Goal: Communication & Community: Connect with others

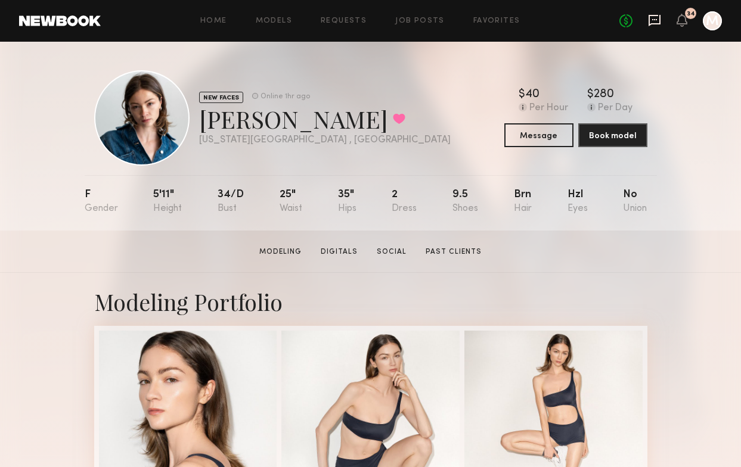
click at [652, 20] on icon at bounding box center [654, 19] width 5 height 1
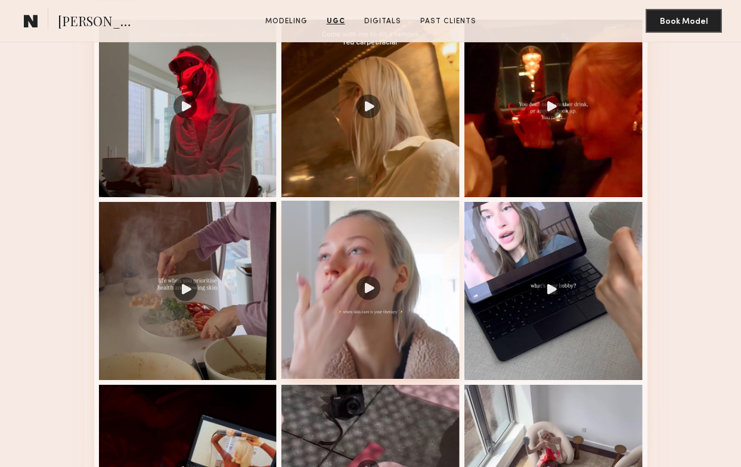
scroll to position [1158, 0]
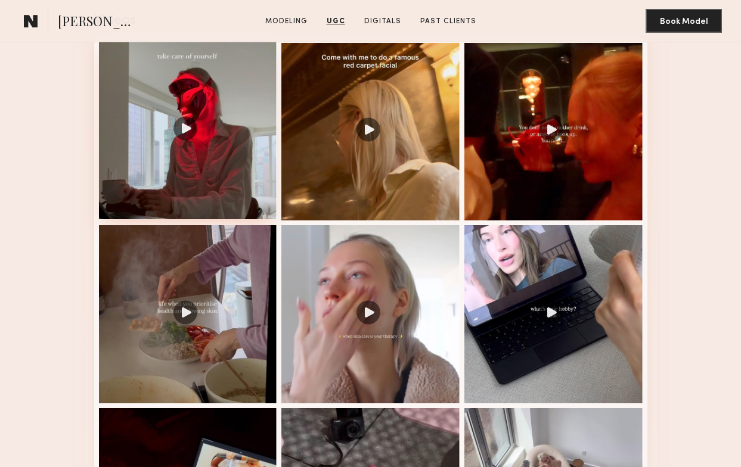
click at [221, 175] on div at bounding box center [188, 131] width 178 height 178
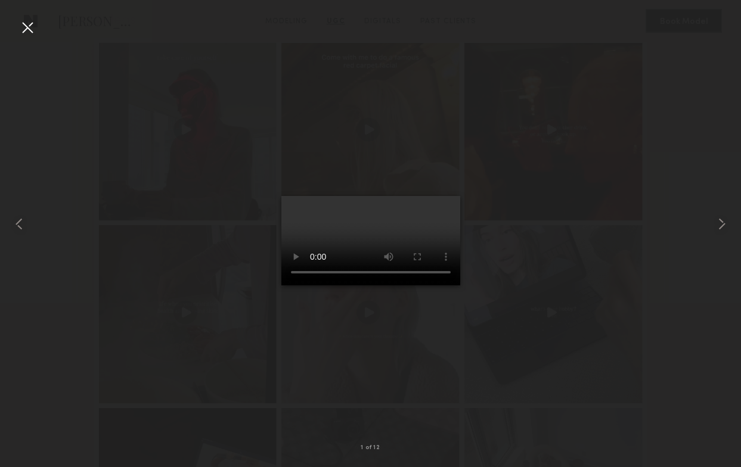
click at [153, 288] on div at bounding box center [370, 224] width 741 height 410
click at [20, 33] on div at bounding box center [27, 27] width 19 height 19
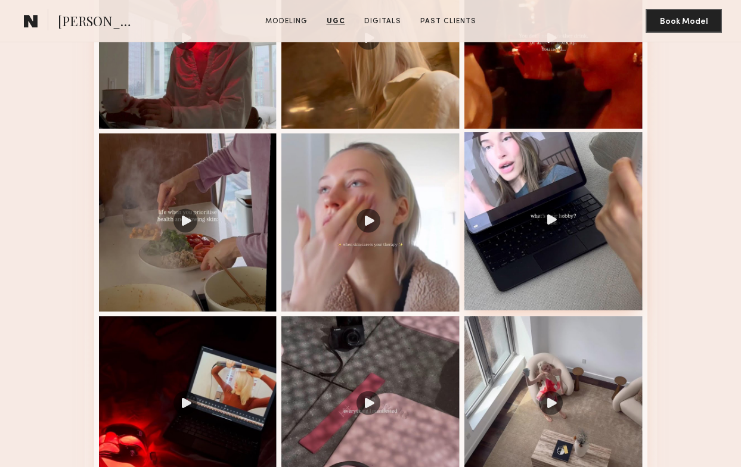
scroll to position [1286, 0]
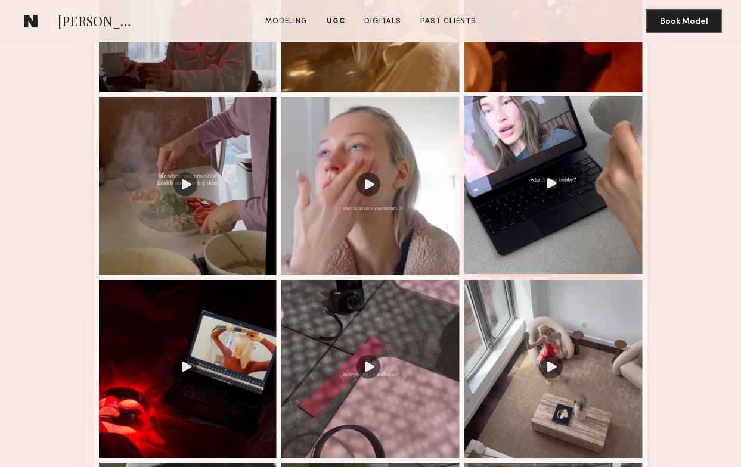
click at [515, 171] on div at bounding box center [553, 185] width 178 height 178
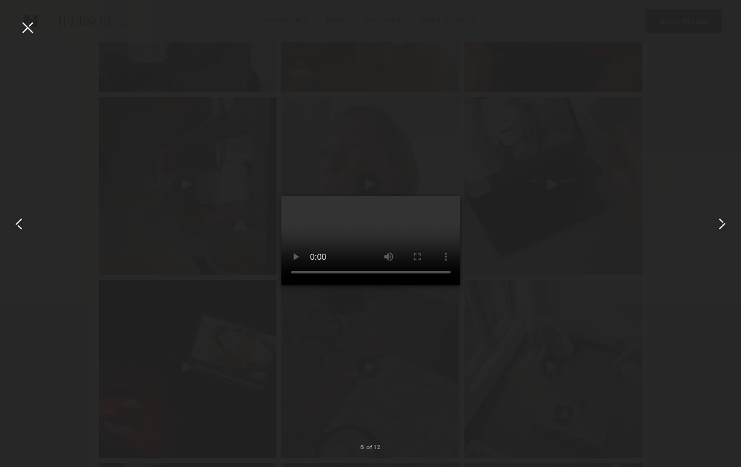
click at [517, 402] on div at bounding box center [370, 224] width 741 height 410
click at [105, 228] on div at bounding box center [370, 224] width 741 height 410
click at [32, 29] on div at bounding box center [27, 27] width 19 height 19
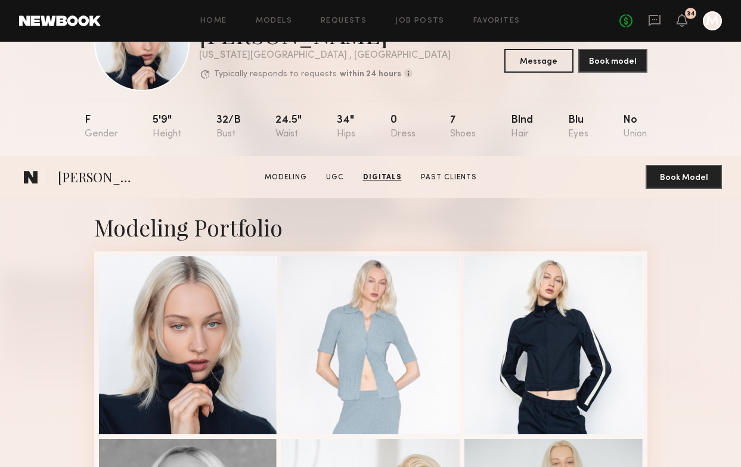
scroll to position [0, 0]
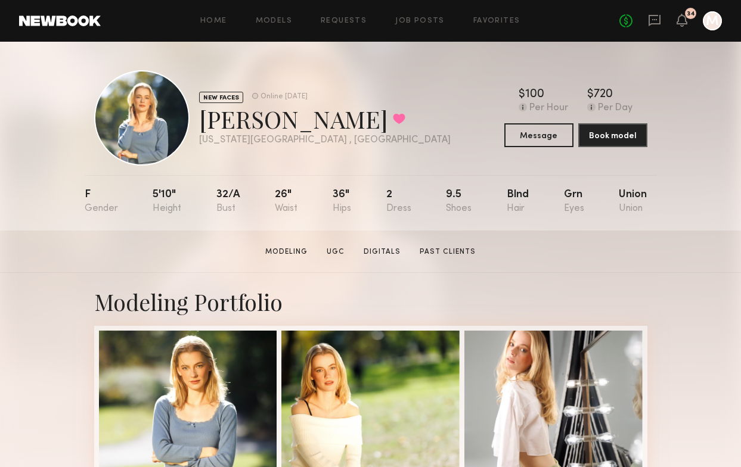
click at [678, 105] on div "NEW FACES Online [DATE] [PERSON_NAME] Favorited [US_STATE][GEOGRAPHIC_DATA] , […" at bounding box center [370, 136] width 741 height 189
click at [651, 26] on icon at bounding box center [654, 20] width 13 height 13
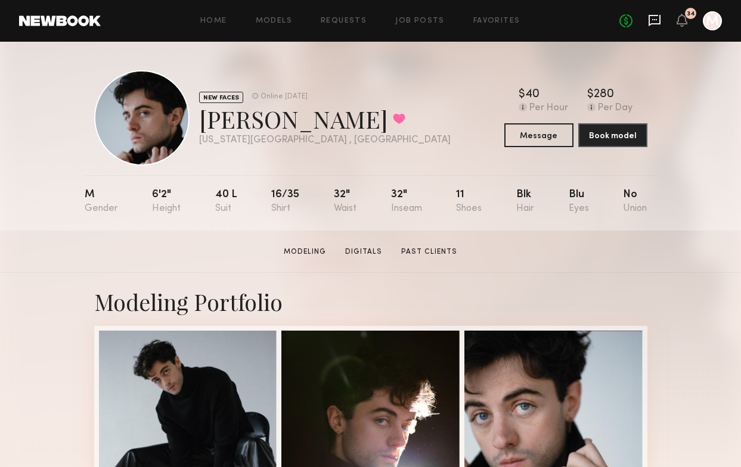
click at [652, 24] on icon at bounding box center [654, 20] width 13 height 13
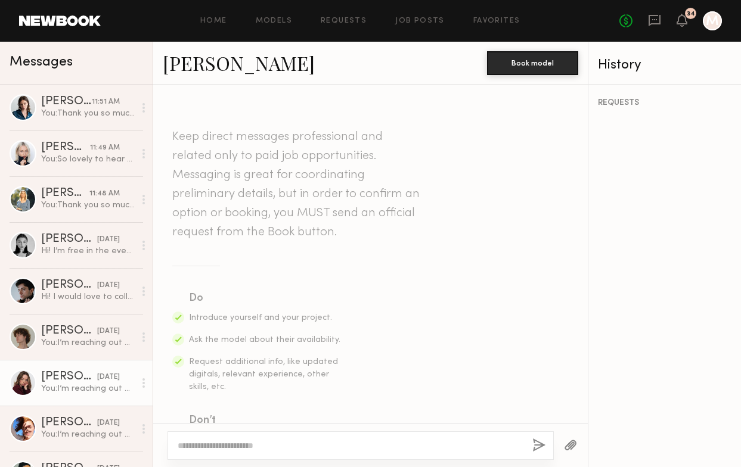
scroll to position [450, 0]
